Goal: Information Seeking & Learning: Understand process/instructions

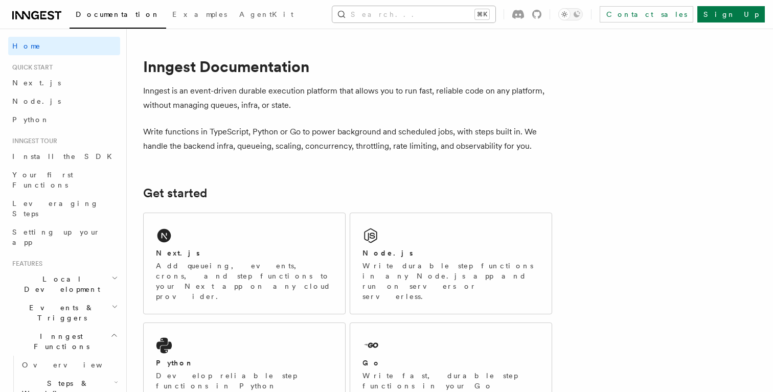
click at [427, 12] on button "Search... ⌘K" at bounding box center [414, 14] width 163 height 16
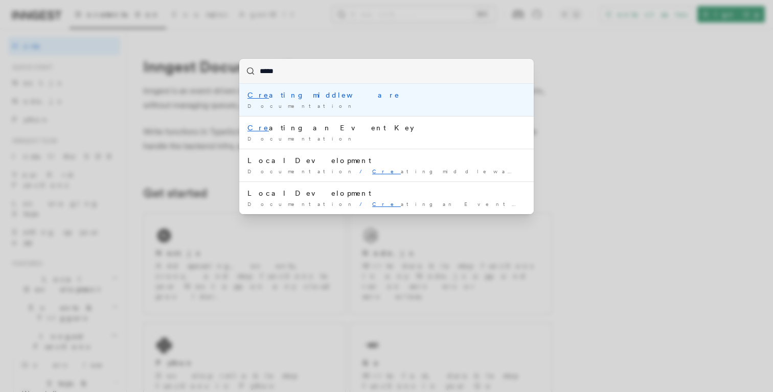
type input "******"
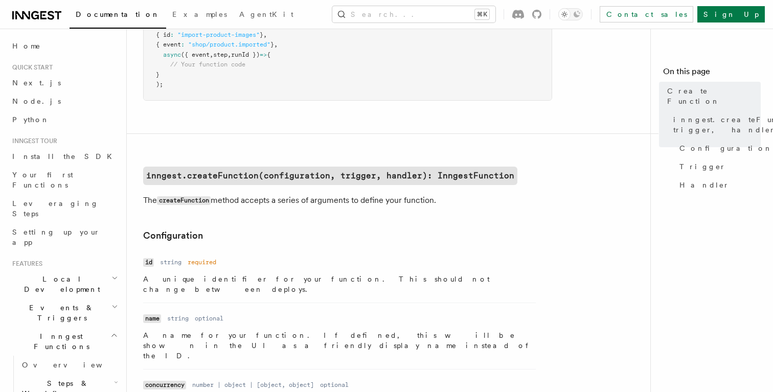
scroll to position [133, 0]
click at [273, 175] on code "inngest.createFunction(configuration, trigger, handler): InngestFunction" at bounding box center [330, 175] width 374 height 18
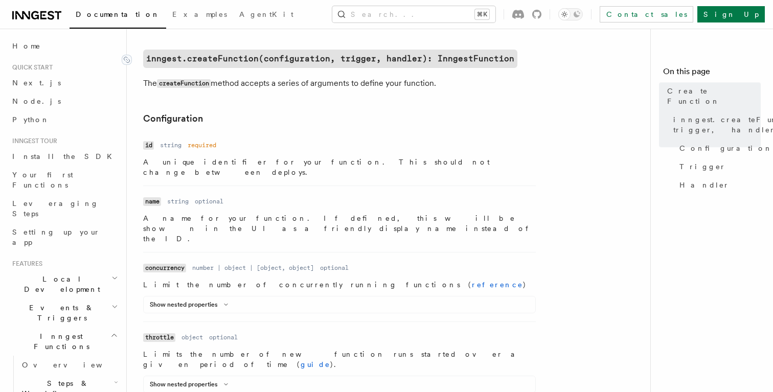
scroll to position [250, 0]
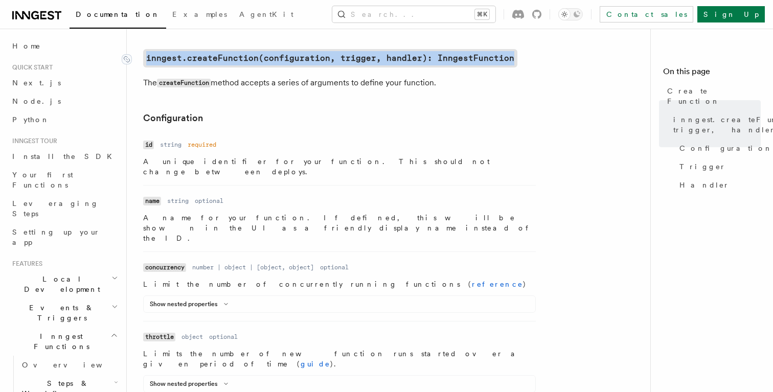
drag, startPoint x: 512, startPoint y: 57, endPoint x: 141, endPoint y: 59, distance: 371.4
click at [143, 59] on h2 "inngest.createFunction(configuration, trigger, handler): InngestFunction" at bounding box center [347, 58] width 409 height 18
copy code "inngest.createFunction(configuration, trigger, handler): InngestFunction"
